Goal: Complete application form

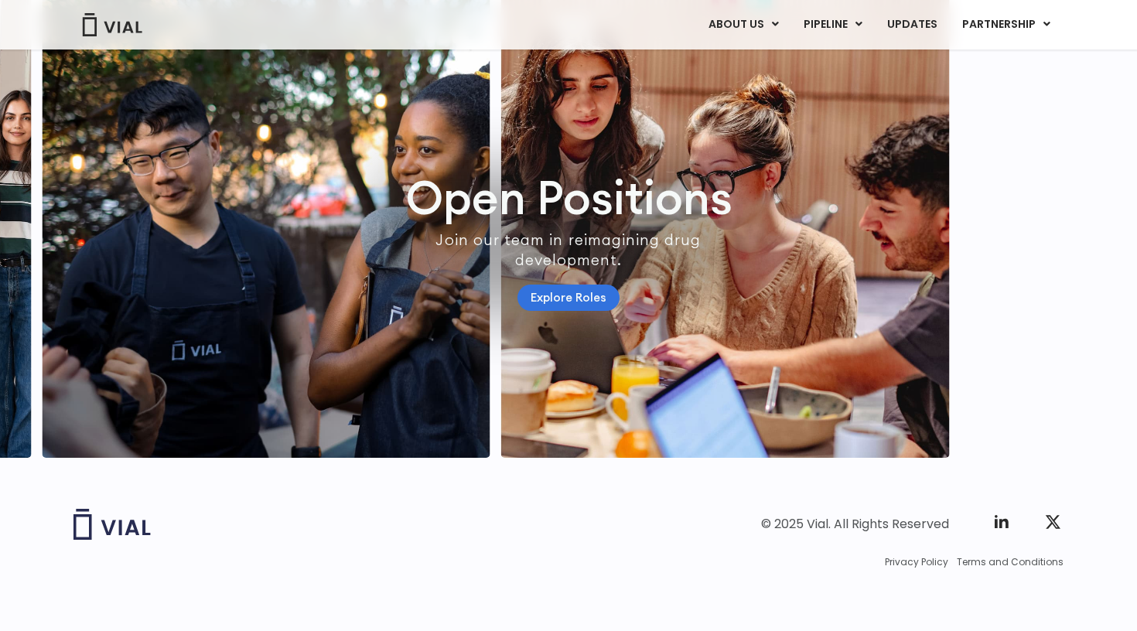
scroll to position [4452, 0]
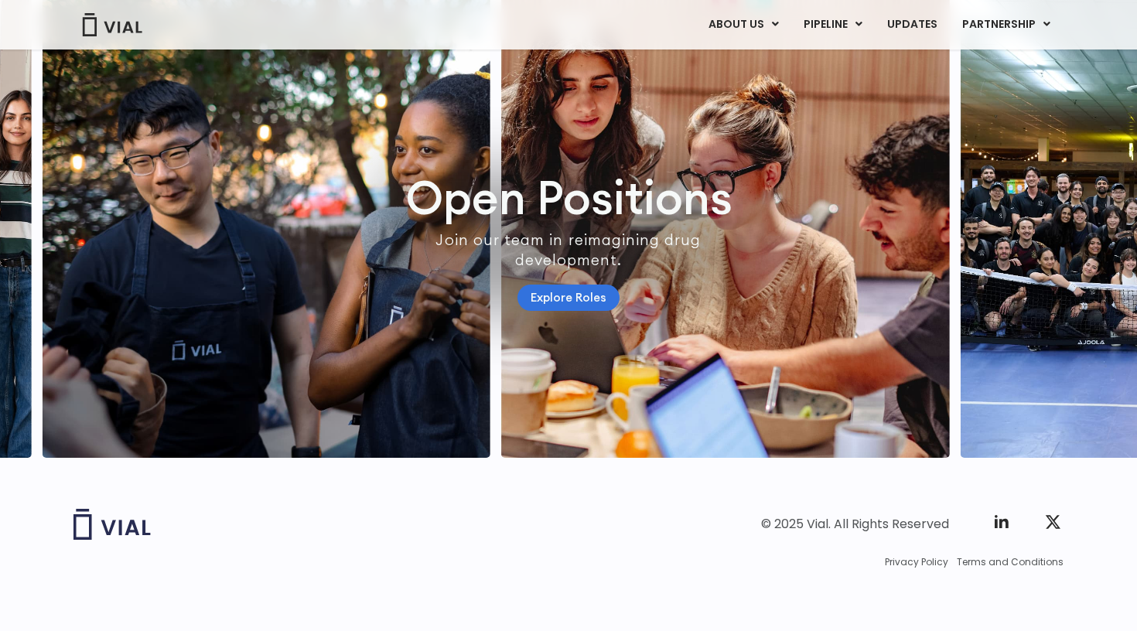
click at [554, 285] on link "Explore Roles" at bounding box center [569, 298] width 102 height 27
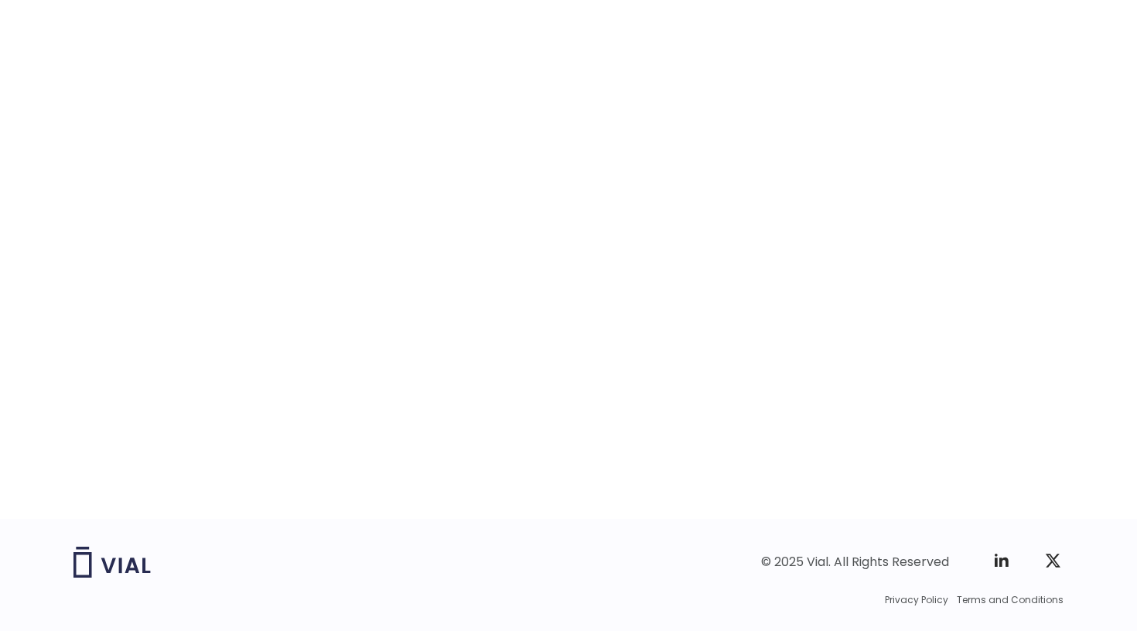
scroll to position [2364, 0]
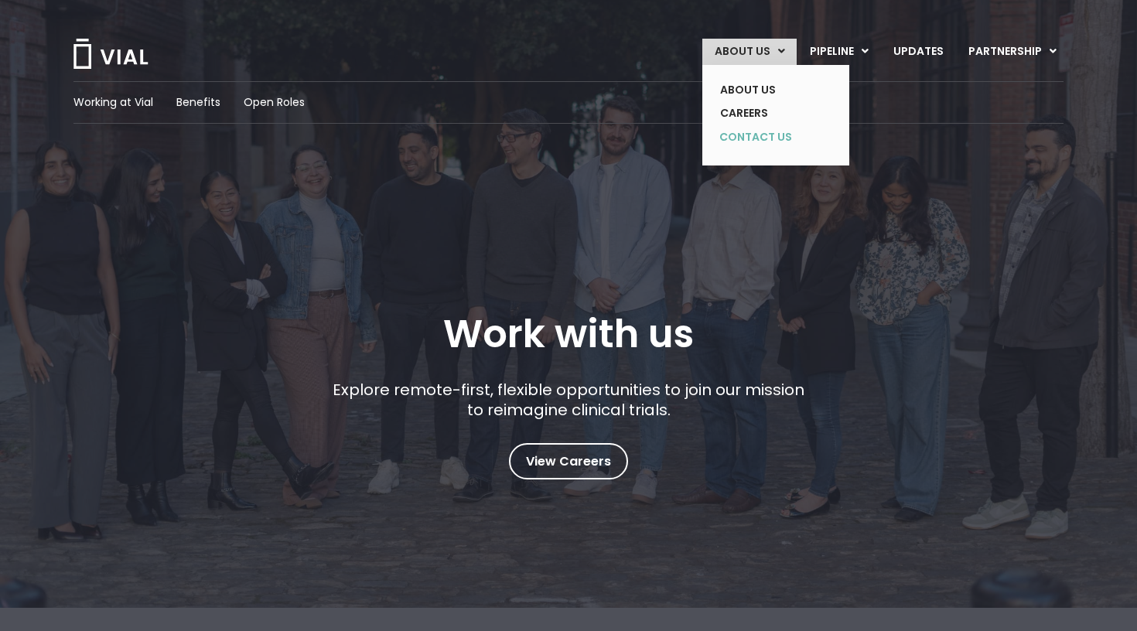
click at [787, 138] on link "CONTACT US" at bounding box center [764, 137] width 113 height 25
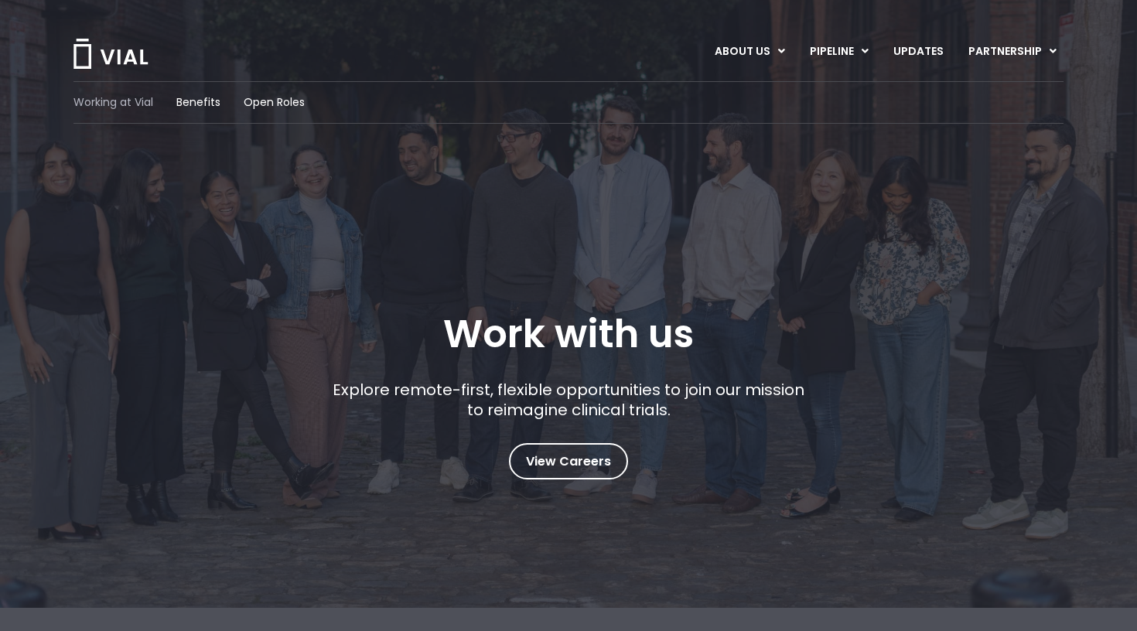
click at [131, 104] on span "Working at Vial" at bounding box center [114, 102] width 80 height 16
click at [921, 53] on link "UPDATES" at bounding box center [918, 52] width 74 height 26
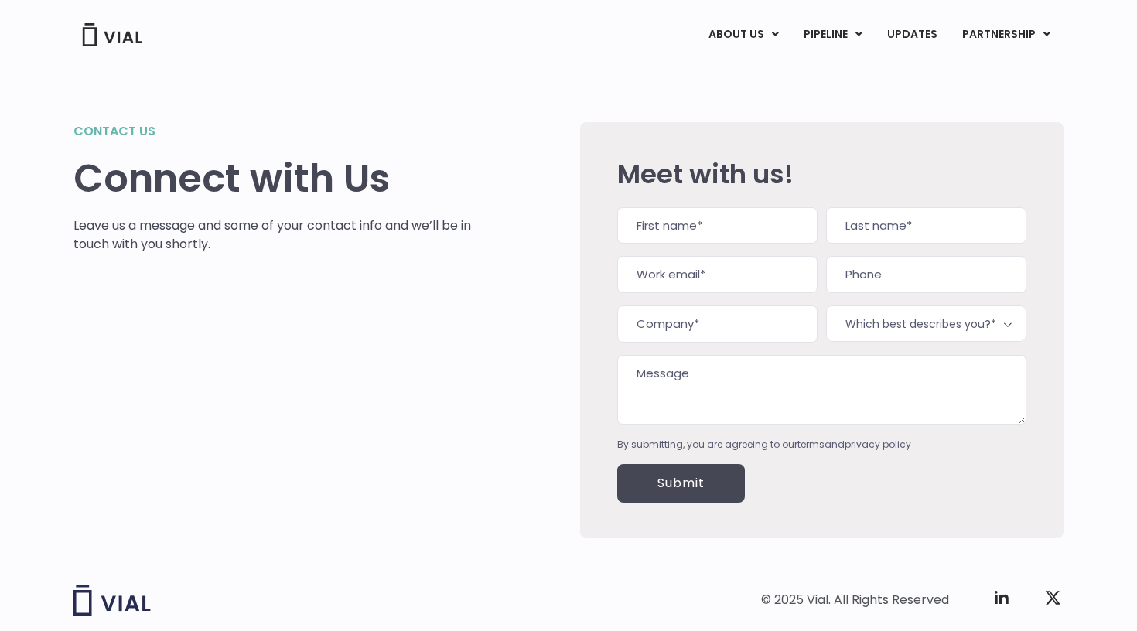
type input "o"
type input "Om"
type input "[PERSON_NAME]"
type input "o"
type input "[EMAIL_ADDRESS][DOMAIN_NAME]"
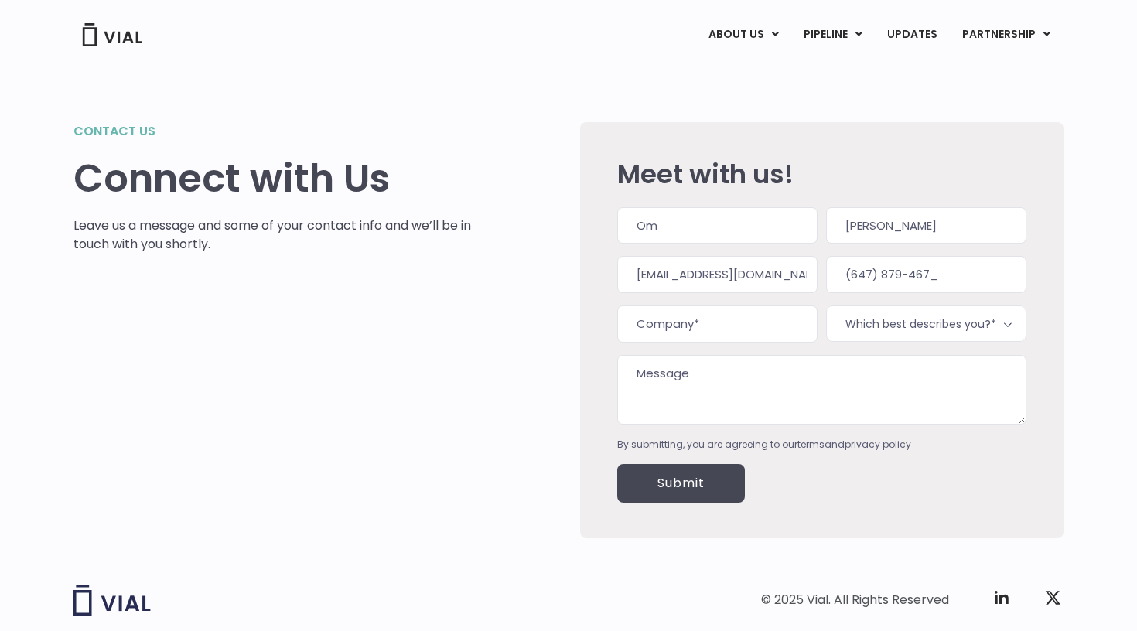
type input "[PHONE_NUMBER]"
click at [893, 320] on span "Which best describes you?*" at bounding box center [926, 324] width 200 height 36
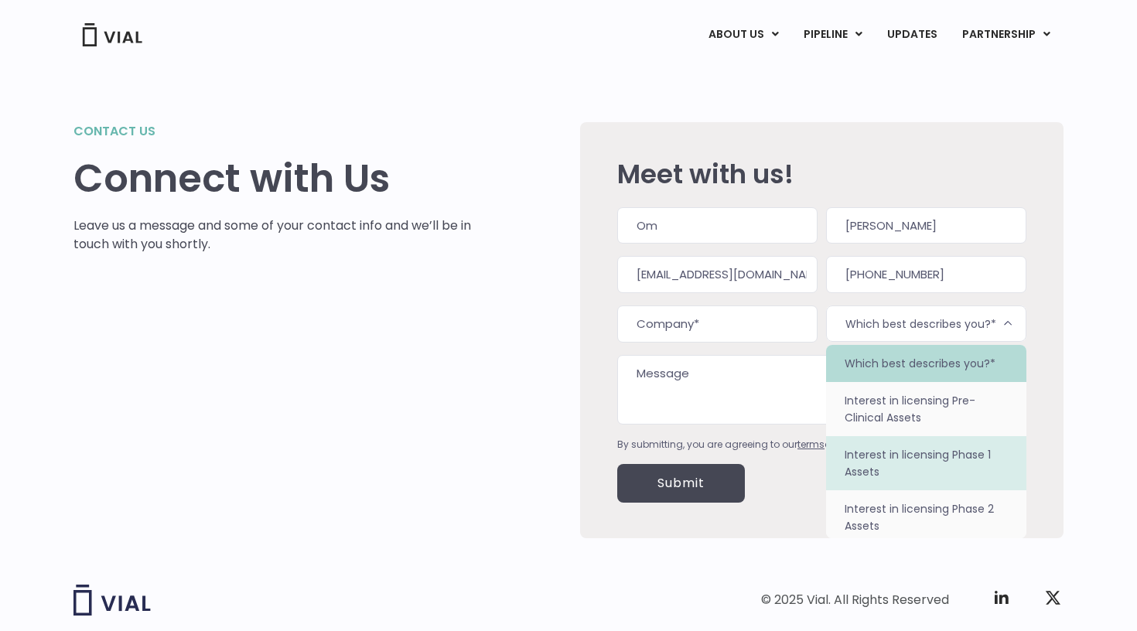
scroll to position [97, 0]
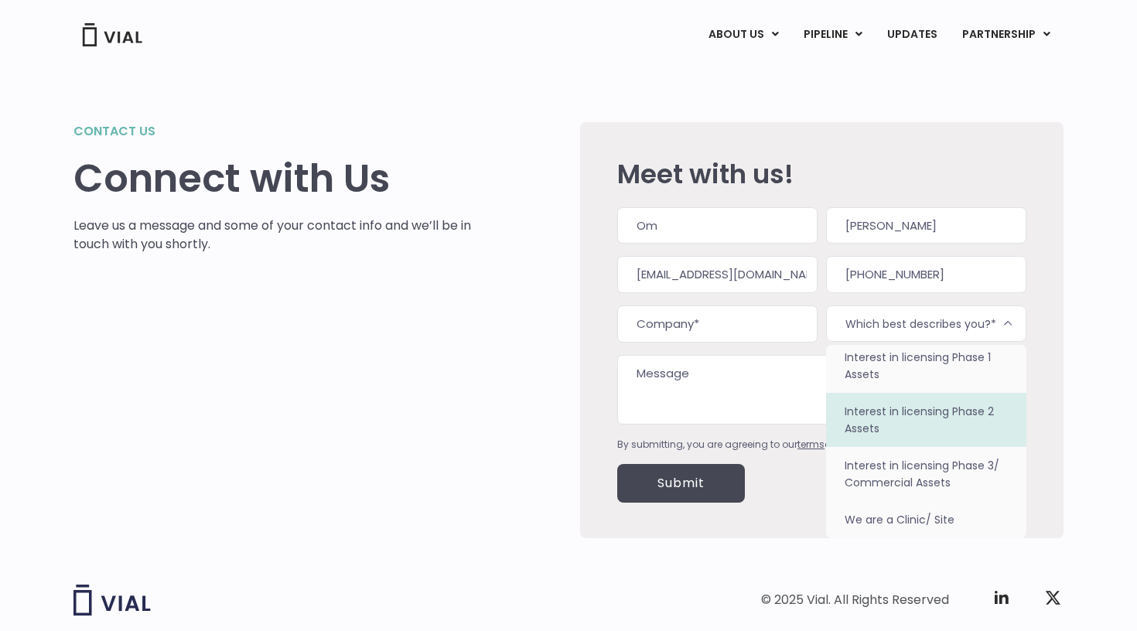
click at [556, 395] on div "Contact us Connect with Us Leave us a message and some of your contact info and…" at bounding box center [569, 330] width 990 height 416
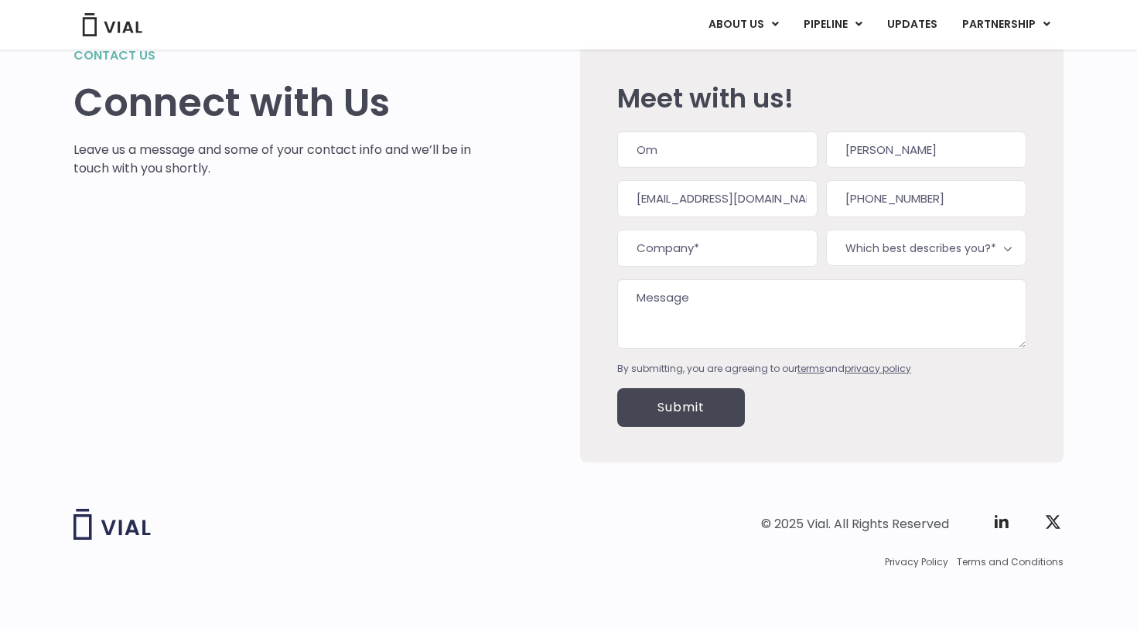
scroll to position [75, 0]
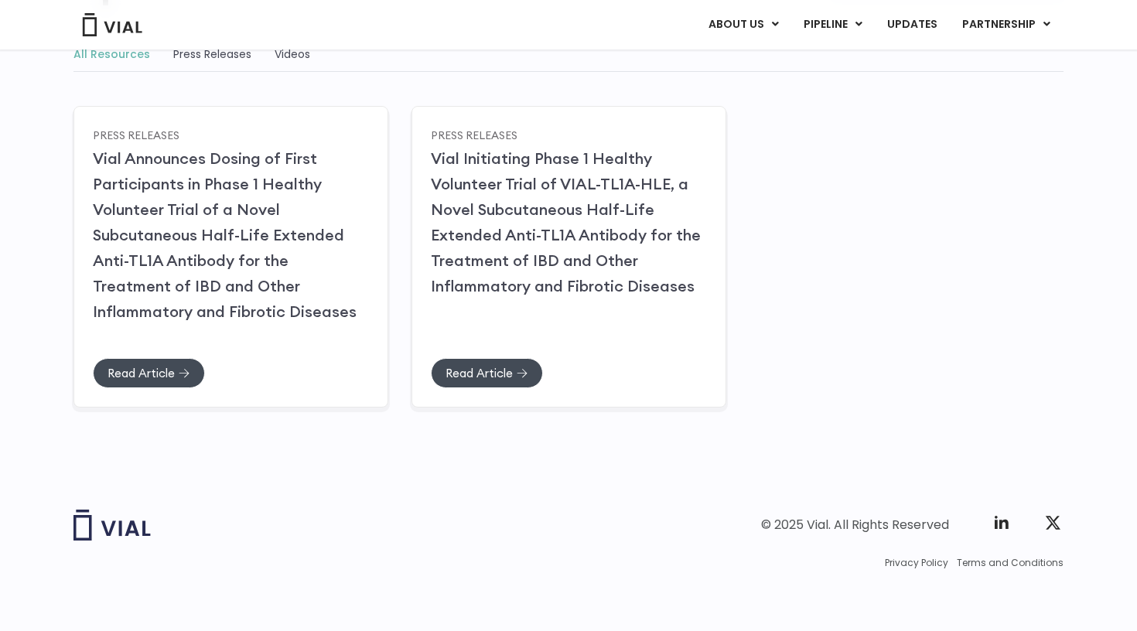
scroll to position [190, 0]
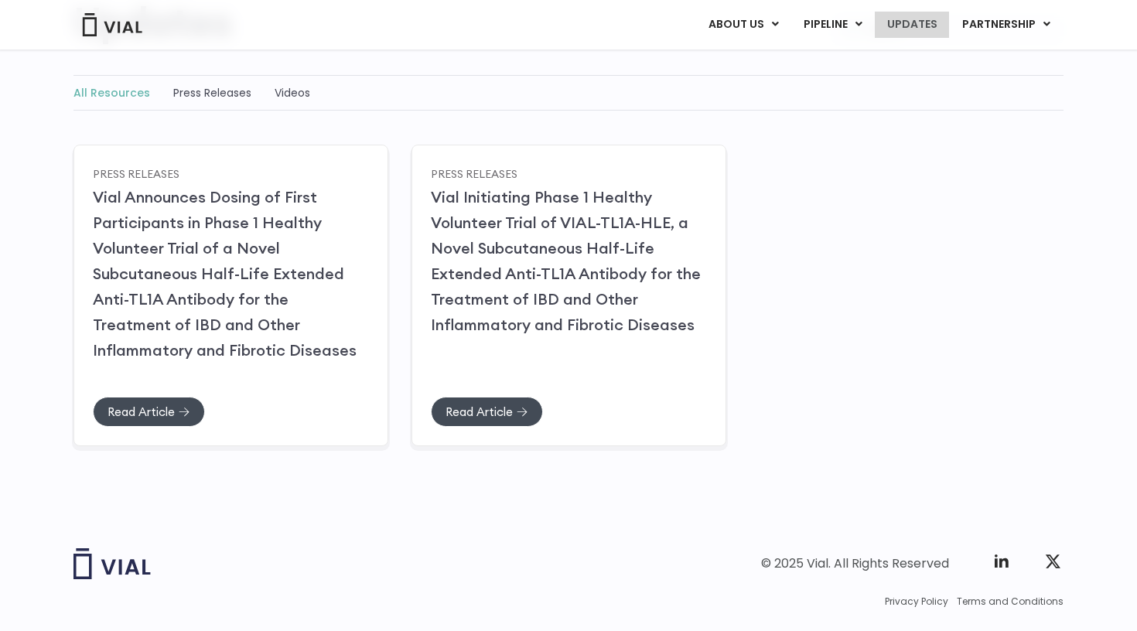
click at [914, 18] on link "UPDATES" at bounding box center [912, 25] width 74 height 26
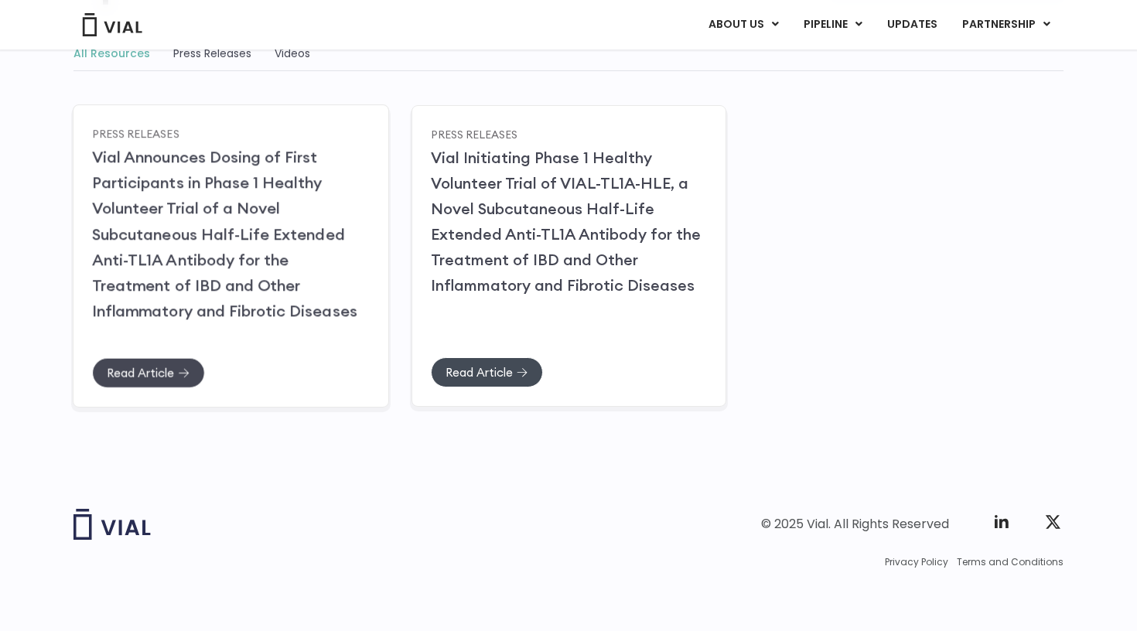
scroll to position [229, 0]
click at [171, 373] on span "Read Article" at bounding box center [140, 374] width 67 height 12
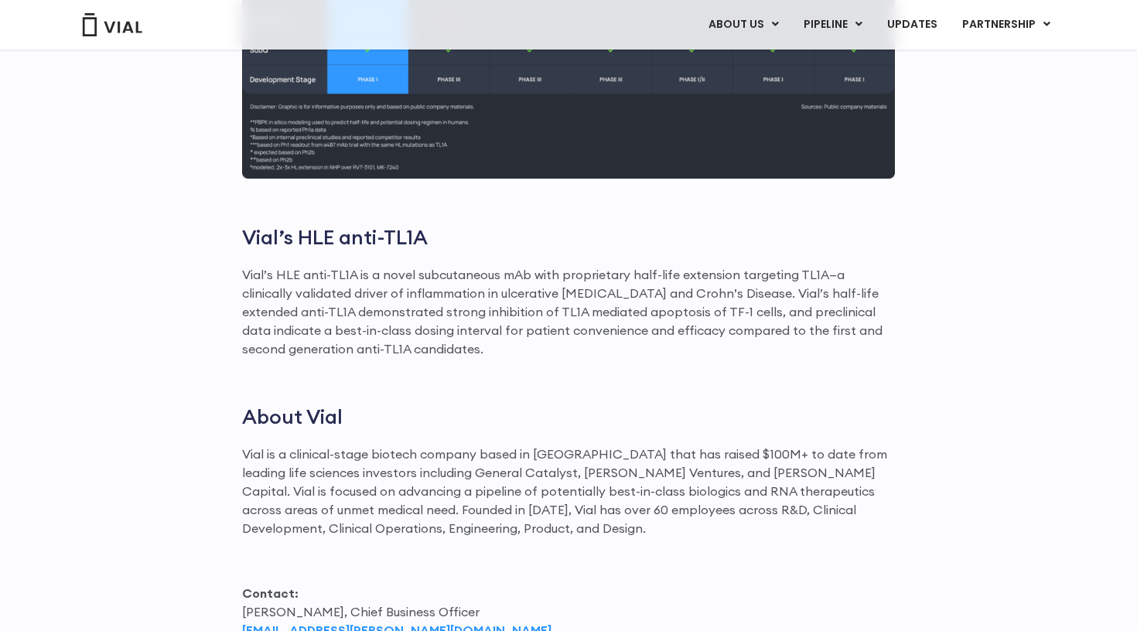
scroll to position [1746, 0]
